Goal: Find specific page/section: Find specific page/section

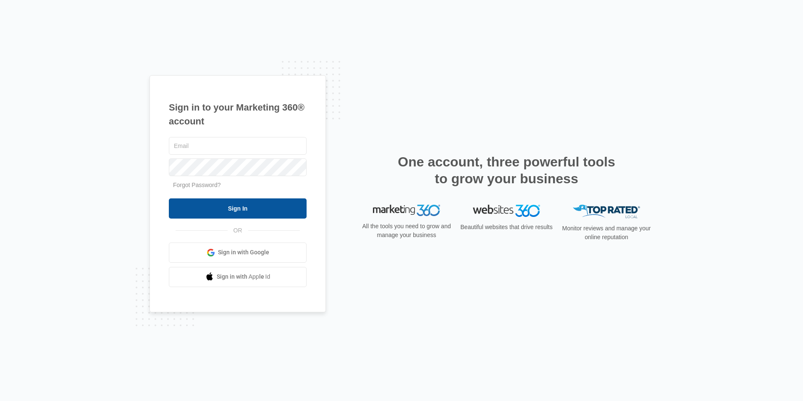
type input "[EMAIL_ADDRESS][DOMAIN_NAME]"
click at [227, 214] on input "Sign In" at bounding box center [238, 208] width 138 height 20
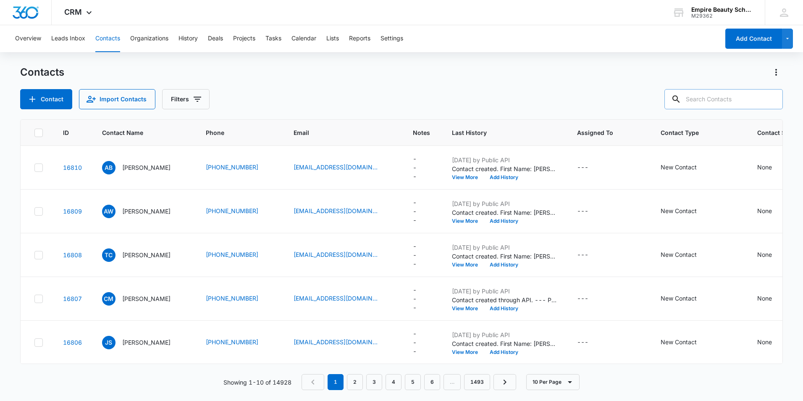
click at [697, 101] on input "text" at bounding box center [723, 99] width 118 height 20
type input "souhlari"
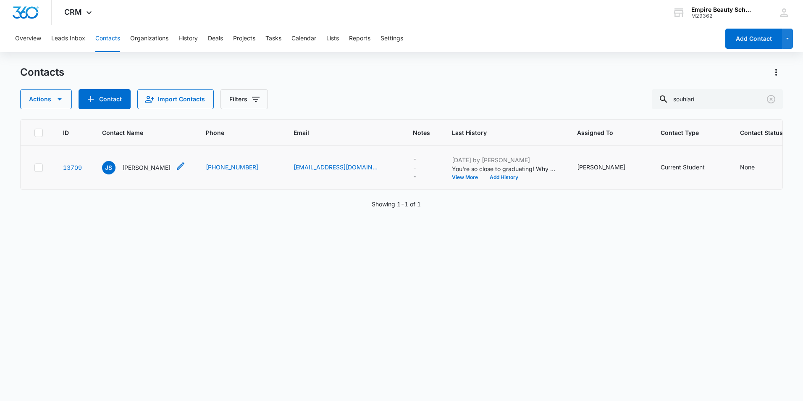
click at [151, 167] on p "[PERSON_NAME]" at bounding box center [146, 167] width 48 height 9
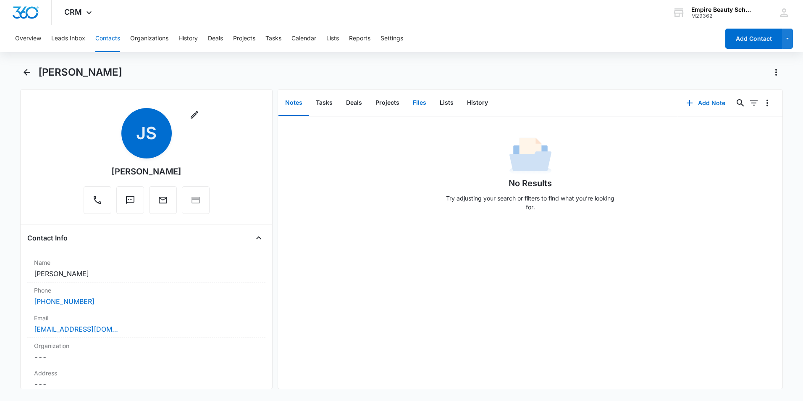
click at [417, 103] on button "Files" at bounding box center [419, 103] width 27 height 26
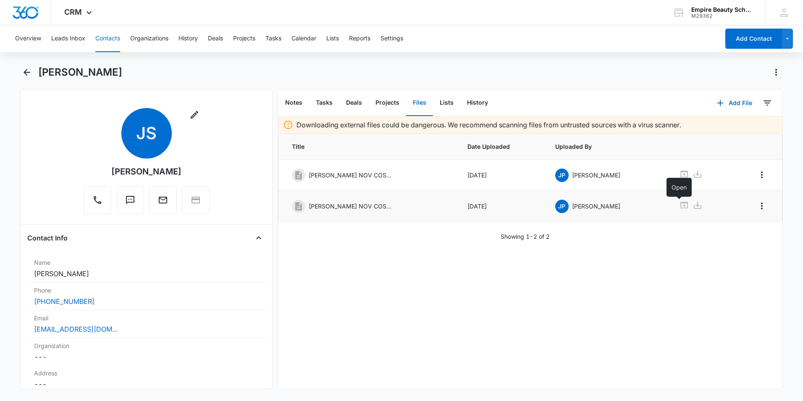
click at [680, 202] on icon at bounding box center [684, 205] width 8 height 7
